Goal: Information Seeking & Learning: Understand process/instructions

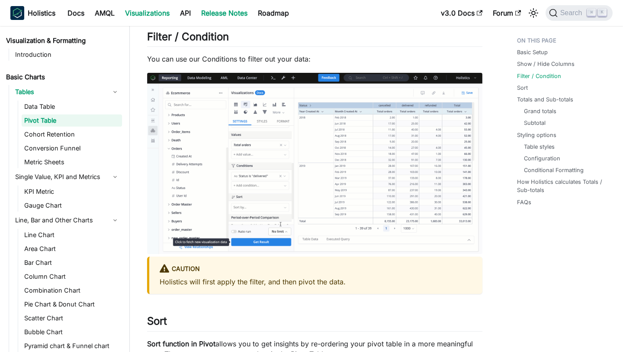
click at [204, 12] on link "Release Notes" at bounding box center [224, 13] width 57 height 14
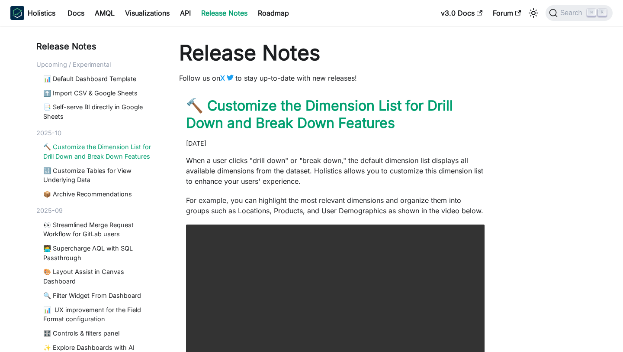
click at [106, 147] on link "🔨 Customize the Dimension List for Drill Down and Break Down Features" at bounding box center [99, 151] width 112 height 19
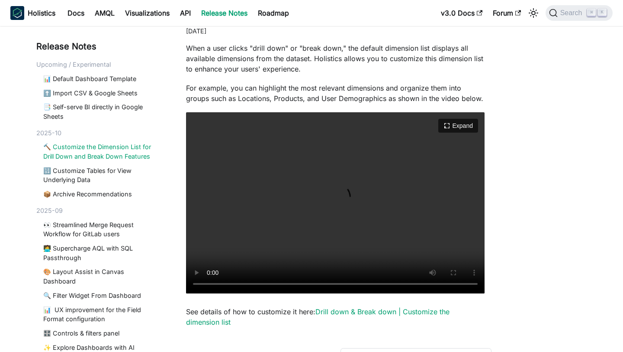
scroll to position [212, 0]
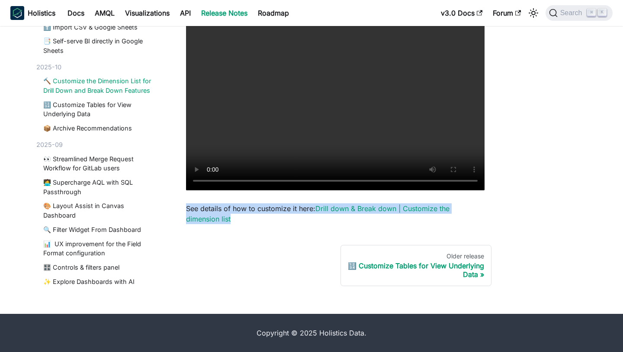
drag, startPoint x: 238, startPoint y: 219, endPoint x: 178, endPoint y: 209, distance: 60.6
click at [178, 209] on main "← Back to index page 🔨 Customize the Dimension List for Drill Down and Break Do…" at bounding box center [335, 57] width 333 height 458
copy p "See details of how to customize it here: Drill down & Break down | Customize th…"
click at [212, 222] on link "Drill down & Break down | Customize the dimension list" at bounding box center [318, 213] width 264 height 19
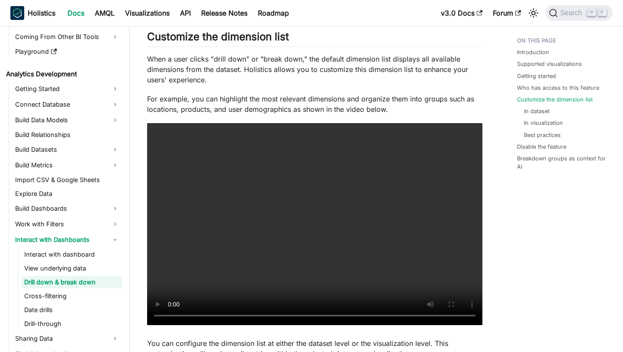
scroll to position [94, 0]
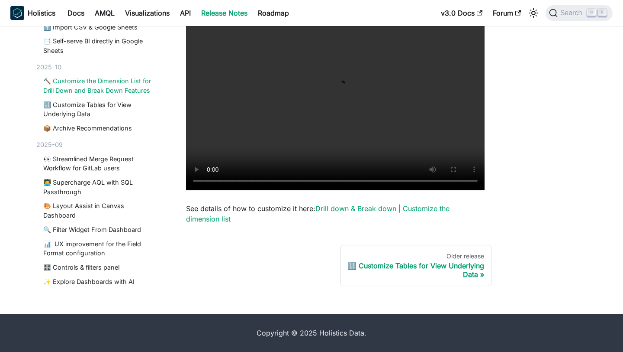
scroll to position [212, 0]
click at [114, 107] on link "🔢 Customize Tables for View Underlying Data" at bounding box center [99, 109] width 112 height 19
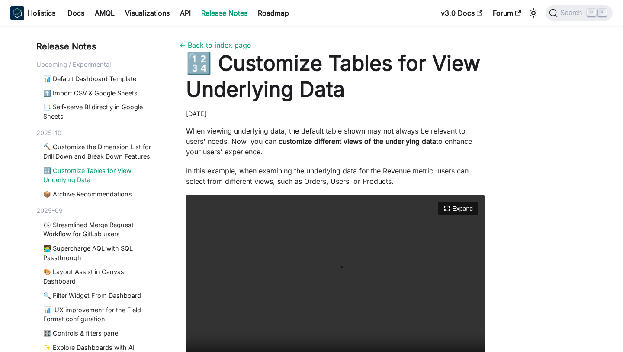
scroll to position [186, 0]
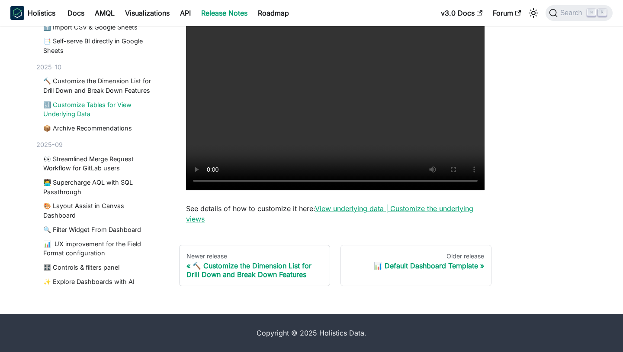
click at [197, 219] on link "View underlying data | Customize the underlying views" at bounding box center [329, 213] width 287 height 19
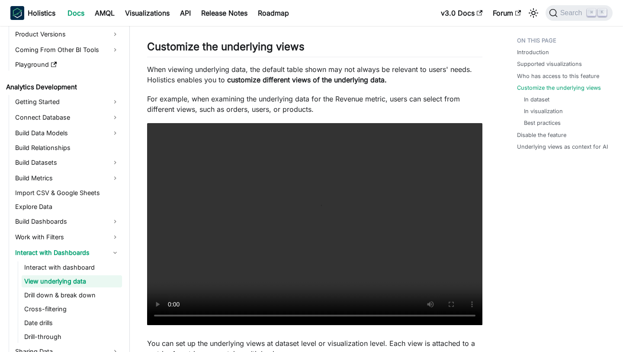
scroll to position [81, 0]
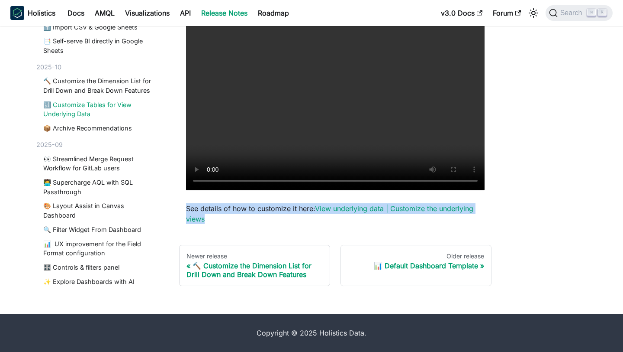
drag, startPoint x: 216, startPoint y: 220, endPoint x: 183, endPoint y: 207, distance: 36.1
click at [183, 207] on article "🔢 Customize Tables for View Underlying Data [DATE] When viewing underlying data…" at bounding box center [335, 43] width 313 height 359
copy p "See details of how to customize it here: View underlying data | Customize the u…"
click at [113, 89] on link "🔨 Customize the Dimension List for Drill Down and Break Down Features" at bounding box center [99, 86] width 112 height 19
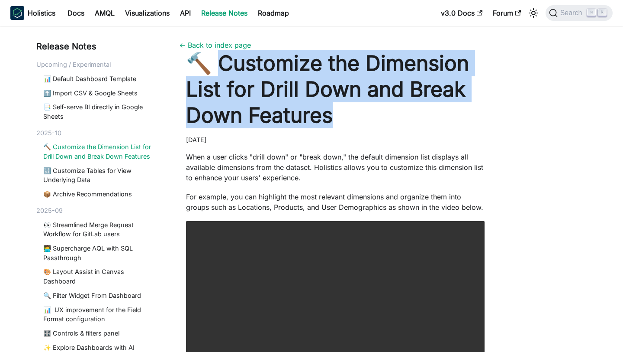
drag, startPoint x: 213, startPoint y: 64, endPoint x: 340, endPoint y: 115, distance: 137.2
click at [341, 115] on h1 "🔨 Customize the Dimension List for Drill Down and Break Down Features" at bounding box center [335, 89] width 299 height 78
copy h1 "ustomize the Dimension List for Drill Down and Break Down Features"
click at [73, 144] on link "🔨 Customize the Dimension List for Drill Down and Break Down Features" at bounding box center [99, 151] width 112 height 19
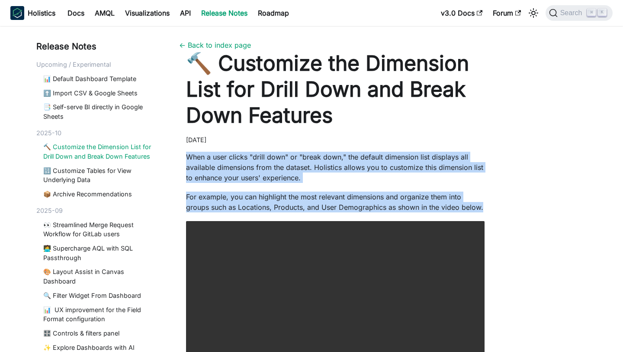
drag, startPoint x: 187, startPoint y: 157, endPoint x: 496, endPoint y: 207, distance: 312.3
click at [496, 207] on main "← Back to index page 🔨 Customize the Dimension List for Drill Down and Break Do…" at bounding box center [335, 269] width 333 height 458
copy div "When a user clicks "drill down" or "break down," the default dimension list dis…"
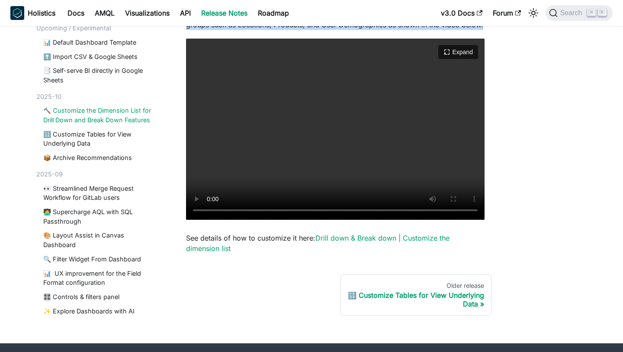
scroll to position [212, 0]
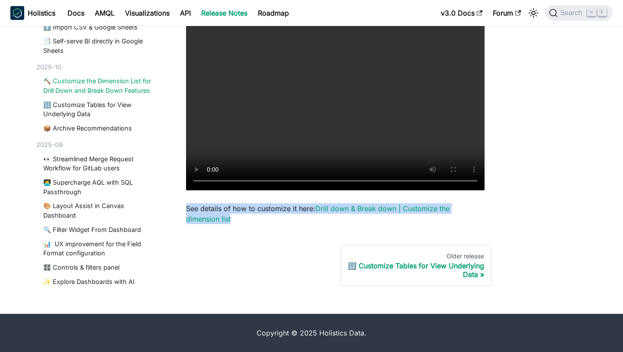
drag, startPoint x: 239, startPoint y: 215, endPoint x: 185, endPoint y: 207, distance: 54.2
click at [185, 207] on article "🔨 Customize the Dimension List for Drill Down and Break Down Features [DATE] Wh…" at bounding box center [335, 31] width 313 height 385
copy p "See details of how to customize it here: Drill down & Break down | Customize th…"
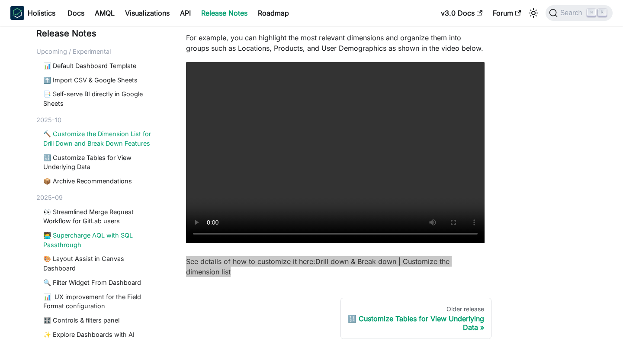
scroll to position [153, 0]
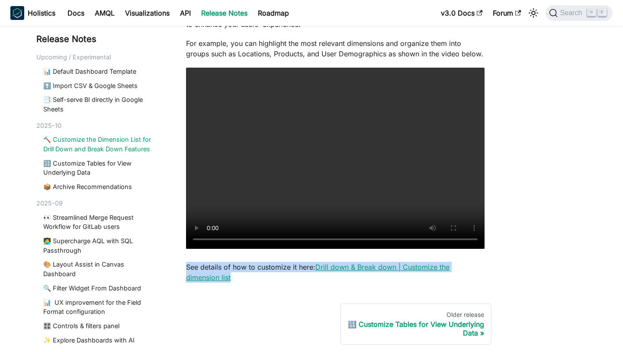
click at [328, 263] on link "Drill down & Break down | Customize the dimension list" at bounding box center [318, 271] width 264 height 19
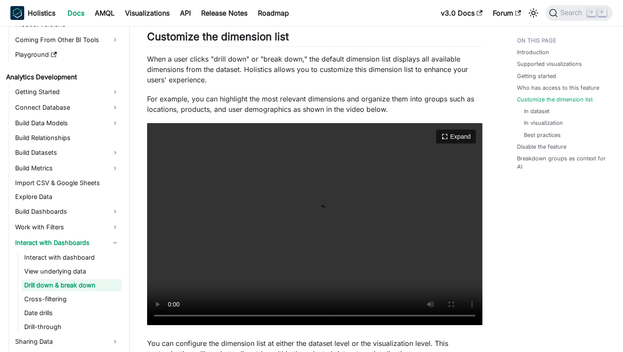
scroll to position [94, 0]
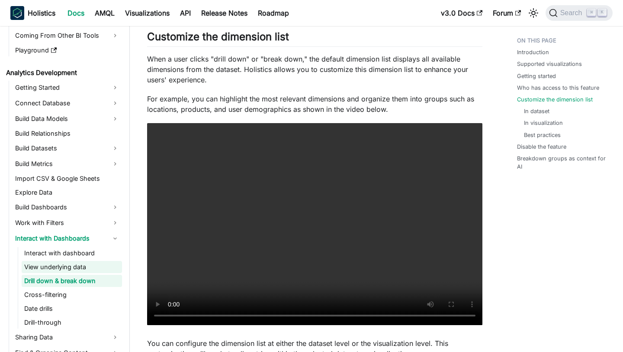
click at [77, 263] on link "View underlying data" at bounding box center [72, 267] width 100 height 12
